Goal: Find contact information: Find contact information

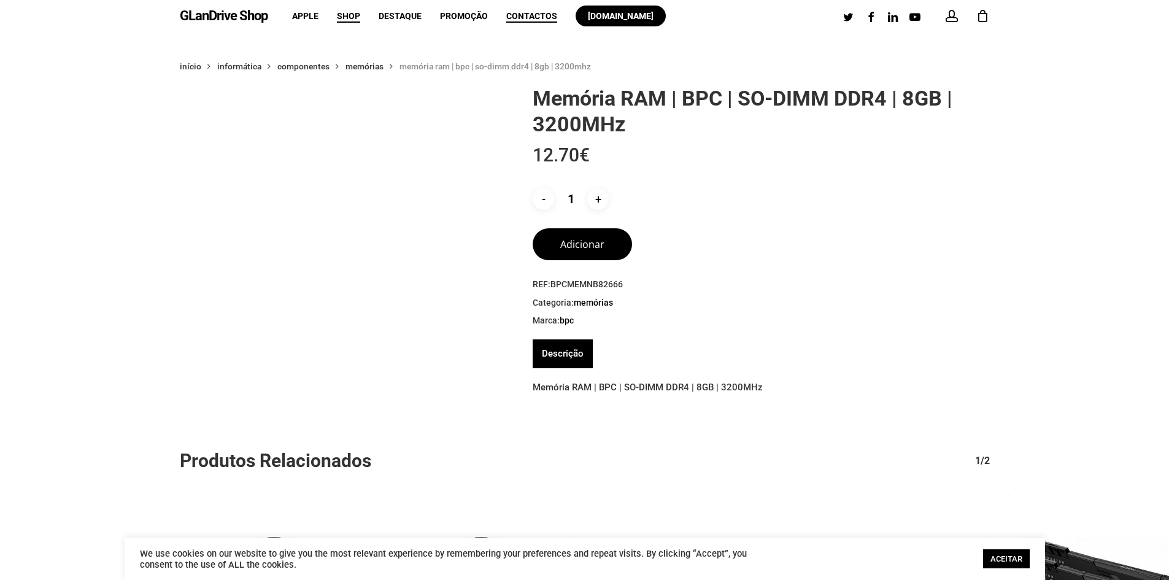
click at [517, 15] on span "Contactos" at bounding box center [531, 16] width 51 height 10
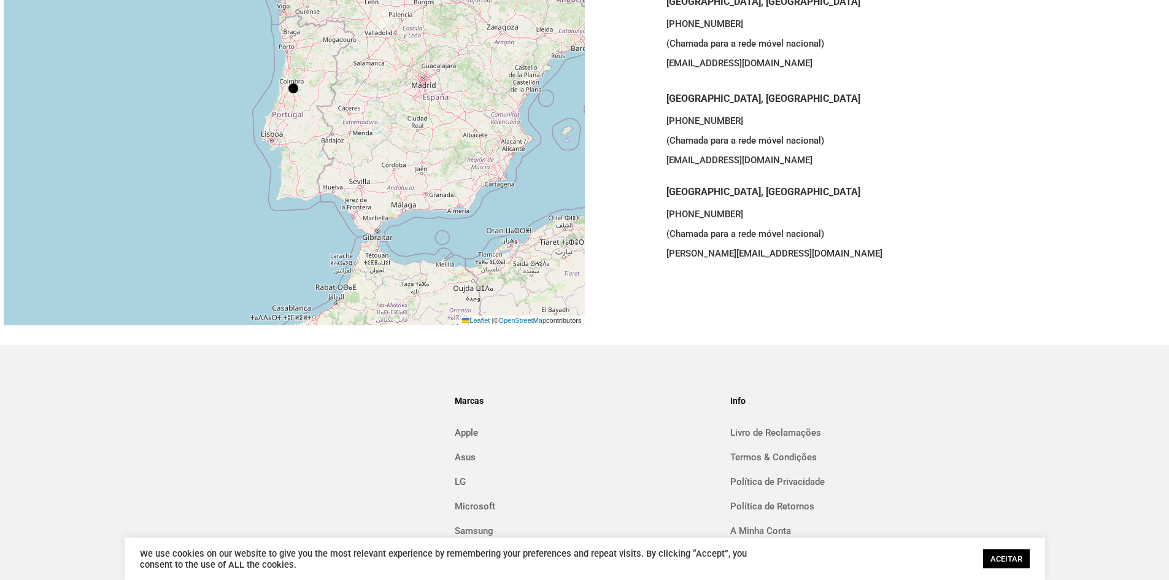
scroll to position [273, 0]
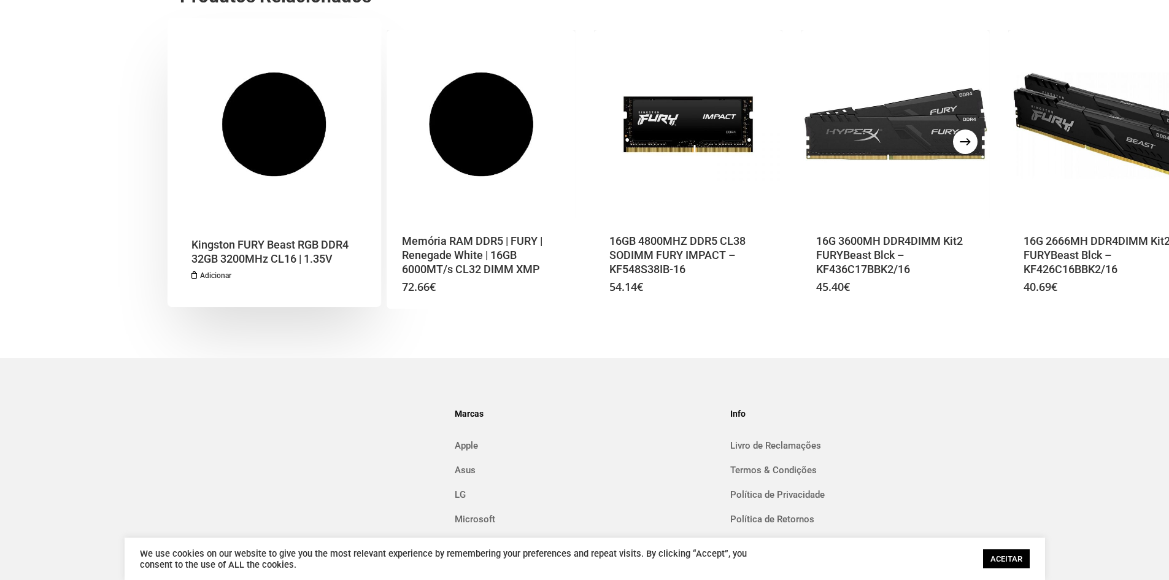
scroll to position [584, 0]
